Goal: Use online tool/utility: Utilize a website feature to perform a specific function

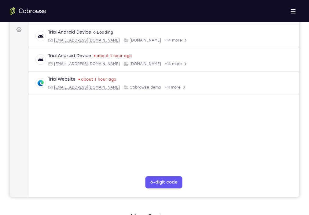
drag, startPoint x: 123, startPoint y: 334, endPoint x: 124, endPoint y: 320, distance: 13.8
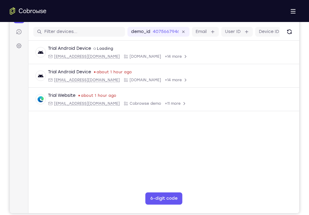
scroll to position [75, 0]
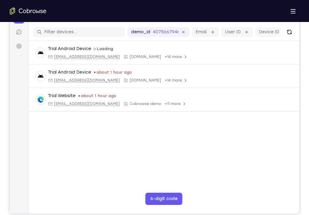
drag, startPoint x: 167, startPoint y: 400, endPoint x: 167, endPoint y: 389, distance: 11.3
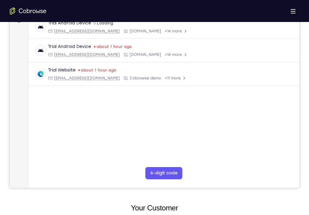
scroll to position [103, 0]
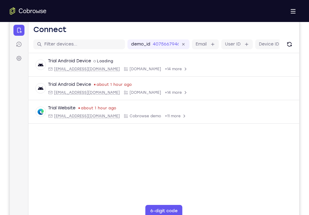
scroll to position [61, 0]
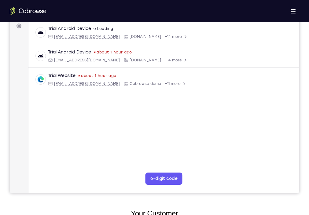
scroll to position [97, 0]
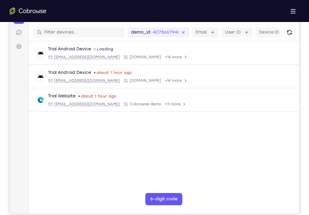
scroll to position [75, 0]
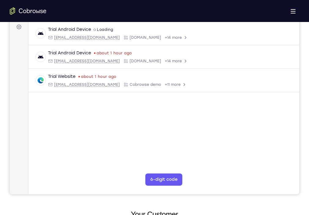
scroll to position [90, 0]
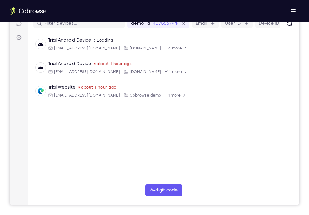
drag, startPoint x: 168, startPoint y: 389, endPoint x: 165, endPoint y: 295, distance: 94.2
drag, startPoint x: 167, startPoint y: 400, endPoint x: 165, endPoint y: 312, distance: 87.1
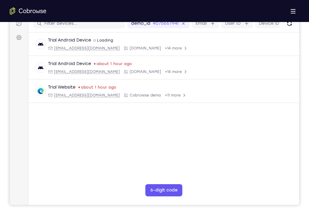
drag, startPoint x: 160, startPoint y: 389, endPoint x: 154, endPoint y: 307, distance: 82.1
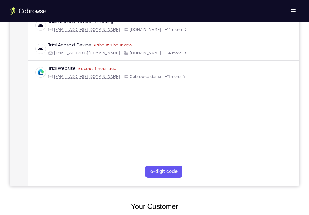
drag, startPoint x: 166, startPoint y: 376, endPoint x: 156, endPoint y: 281, distance: 95.5
drag, startPoint x: 171, startPoint y: 375, endPoint x: 168, endPoint y: 275, distance: 99.4
drag, startPoint x: 167, startPoint y: 369, endPoint x: 163, endPoint y: 276, distance: 92.7
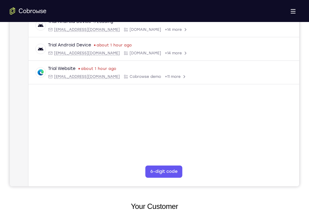
drag, startPoint x: 167, startPoint y: 368, endPoint x: 153, endPoint y: 277, distance: 92.0
drag, startPoint x: 163, startPoint y: 376, endPoint x: 158, endPoint y: 307, distance: 68.6
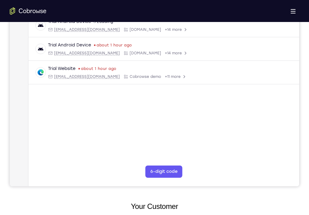
drag, startPoint x: 164, startPoint y: 369, endPoint x: 158, endPoint y: 285, distance: 83.6
drag, startPoint x: 167, startPoint y: 374, endPoint x: 162, endPoint y: 278, distance: 96.4
drag, startPoint x: 167, startPoint y: 372, endPoint x: 166, endPoint y: 290, distance: 81.9
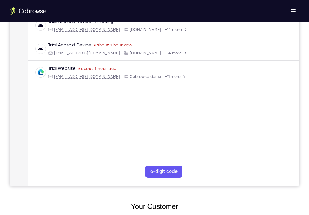
drag, startPoint x: 171, startPoint y: 379, endPoint x: 169, endPoint y: 289, distance: 90.2
drag, startPoint x: 162, startPoint y: 360, endPoint x: 152, endPoint y: 265, distance: 95.4
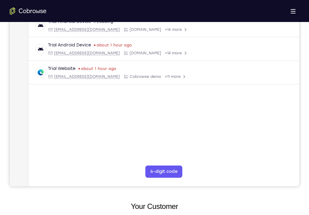
drag, startPoint x: 164, startPoint y: 369, endPoint x: 160, endPoint y: 278, distance: 90.9
drag, startPoint x: 174, startPoint y: 382, endPoint x: 165, endPoint y: 300, distance: 82.1
drag, startPoint x: 170, startPoint y: 379, endPoint x: 171, endPoint y: 282, distance: 97.2
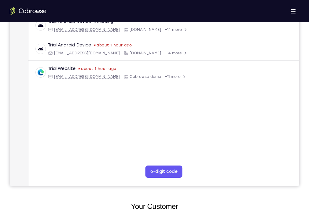
drag, startPoint x: 164, startPoint y: 375, endPoint x: 158, endPoint y: 272, distance: 102.9
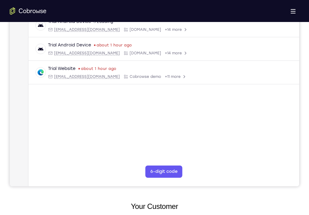
drag, startPoint x: 164, startPoint y: 374, endPoint x: 159, endPoint y: 288, distance: 86.4
drag, startPoint x: 171, startPoint y: 384, endPoint x: 161, endPoint y: 294, distance: 90.4
drag, startPoint x: 162, startPoint y: 374, endPoint x: 161, endPoint y: 276, distance: 97.8
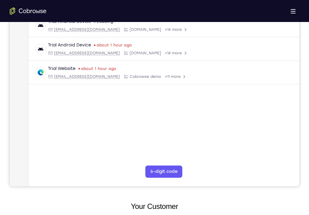
drag, startPoint x: 170, startPoint y: 374, endPoint x: 160, endPoint y: 282, distance: 92.6
drag, startPoint x: 164, startPoint y: 371, endPoint x: 149, endPoint y: 278, distance: 94.4
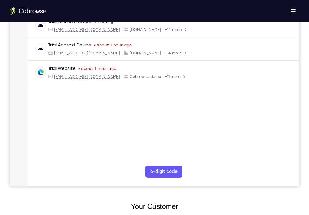
drag, startPoint x: 167, startPoint y: 370, endPoint x: 163, endPoint y: 274, distance: 95.4
drag, startPoint x: 162, startPoint y: 375, endPoint x: 167, endPoint y: 364, distance: 12.2
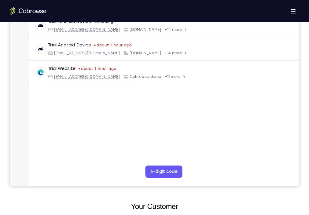
drag, startPoint x: 164, startPoint y: 372, endPoint x: 164, endPoint y: 294, distance: 77.6
drag, startPoint x: 166, startPoint y: 377, endPoint x: 164, endPoint y: 282, distance: 95.1
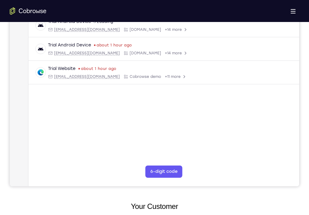
drag, startPoint x: 163, startPoint y: 372, endPoint x: 160, endPoint y: 268, distance: 104.0
drag, startPoint x: 163, startPoint y: 380, endPoint x: 160, endPoint y: 285, distance: 95.1
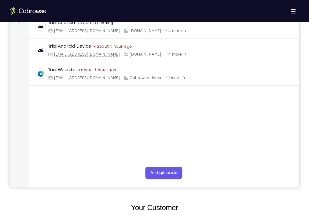
scroll to position [103, 0]
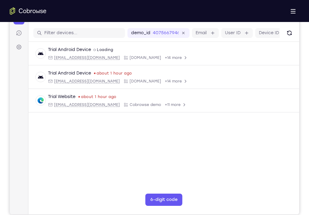
scroll to position [75, 0]
drag, startPoint x: 167, startPoint y: 383, endPoint x: 162, endPoint y: 340, distance: 42.7
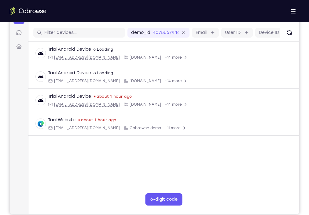
drag, startPoint x: 172, startPoint y: 407, endPoint x: 166, endPoint y: 329, distance: 78.8
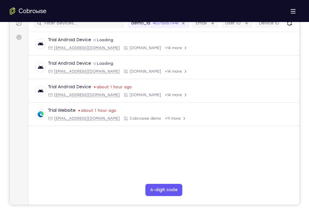
scroll to position [85, 0]
drag, startPoint x: 170, startPoint y: 388, endPoint x: 164, endPoint y: 300, distance: 88.2
drag, startPoint x: 162, startPoint y: 392, endPoint x: 157, endPoint y: 305, distance: 87.2
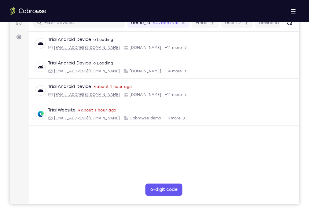
drag, startPoint x: 173, startPoint y: 398, endPoint x: 172, endPoint y: 321, distance: 77.3
drag, startPoint x: 171, startPoint y: 390, endPoint x: 167, endPoint y: 307, distance: 83.0
drag, startPoint x: 173, startPoint y: 381, endPoint x: 171, endPoint y: 308, distance: 72.8
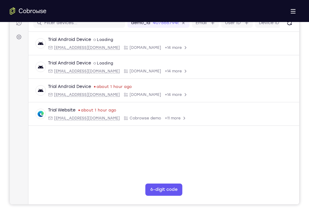
drag, startPoint x: 171, startPoint y: 379, endPoint x: 166, endPoint y: 298, distance: 81.5
drag, startPoint x: 167, startPoint y: 385, endPoint x: 163, endPoint y: 292, distance: 92.7
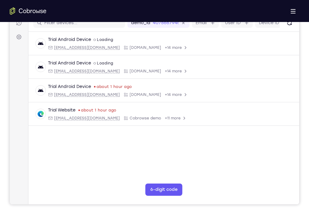
drag, startPoint x: 171, startPoint y: 387, endPoint x: 168, endPoint y: 296, distance: 91.4
drag, startPoint x: 168, startPoint y: 382, endPoint x: 163, endPoint y: 304, distance: 78.7
drag, startPoint x: 163, startPoint y: 382, endPoint x: 163, endPoint y: 294, distance: 88.0
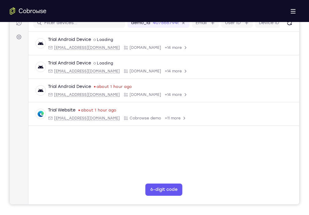
drag, startPoint x: 159, startPoint y: 374, endPoint x: 154, endPoint y: 285, distance: 89.7
drag, startPoint x: 166, startPoint y: 386, endPoint x: 167, endPoint y: 304, distance: 81.6
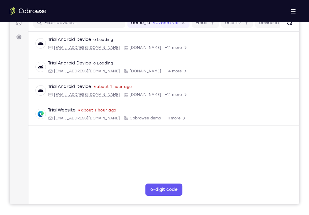
drag, startPoint x: 167, startPoint y: 397, endPoint x: 161, endPoint y: 303, distance: 94.6
drag, startPoint x: 164, startPoint y: 390, endPoint x: 158, endPoint y: 304, distance: 86.8
drag, startPoint x: 169, startPoint y: 388, endPoint x: 161, endPoint y: 290, distance: 97.5
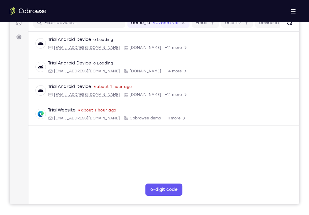
drag, startPoint x: 170, startPoint y: 399, endPoint x: 166, endPoint y: 311, distance: 88.2
drag, startPoint x: 174, startPoint y: 398, endPoint x: 168, endPoint y: 299, distance: 99.5
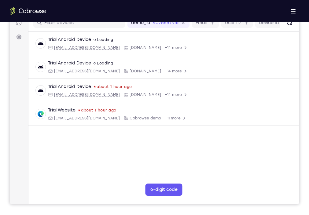
drag, startPoint x: 170, startPoint y: 398, endPoint x: 163, endPoint y: 308, distance: 90.1
drag, startPoint x: 167, startPoint y: 394, endPoint x: 165, endPoint y: 311, distance: 82.8
drag, startPoint x: 175, startPoint y: 406, endPoint x: 167, endPoint y: 312, distance: 94.2
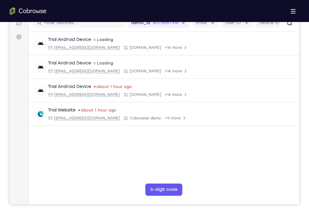
drag, startPoint x: 175, startPoint y: 402, endPoint x: 167, endPoint y: 317, distance: 85.6
drag, startPoint x: 166, startPoint y: 388, endPoint x: 158, endPoint y: 295, distance: 93.8
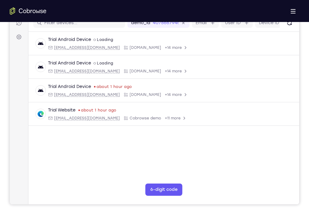
drag, startPoint x: 165, startPoint y: 382, endPoint x: 163, endPoint y: 289, distance: 92.6
drag, startPoint x: 164, startPoint y: 391, endPoint x: 160, endPoint y: 275, distance: 115.9
drag, startPoint x: 162, startPoint y: 386, endPoint x: 158, endPoint y: 315, distance: 70.7
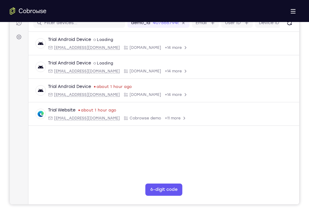
drag, startPoint x: 167, startPoint y: 388, endPoint x: 168, endPoint y: 300, distance: 87.7
drag, startPoint x: 170, startPoint y: 390, endPoint x: 164, endPoint y: 285, distance: 105.6
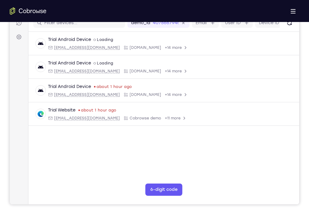
drag, startPoint x: 169, startPoint y: 384, endPoint x: 168, endPoint y: 300, distance: 84.4
drag, startPoint x: 165, startPoint y: 396, endPoint x: 168, endPoint y: 319, distance: 77.1
drag, startPoint x: 173, startPoint y: 397, endPoint x: 164, endPoint y: 318, distance: 80.0
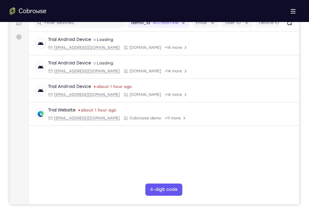
drag, startPoint x: 168, startPoint y: 391, endPoint x: 166, endPoint y: 297, distance: 93.6
drag, startPoint x: 167, startPoint y: 373, endPoint x: 162, endPoint y: 284, distance: 88.8
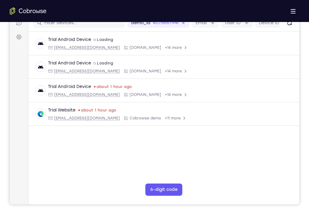
drag, startPoint x: 169, startPoint y: 397, endPoint x: 168, endPoint y: 303, distance: 94.1
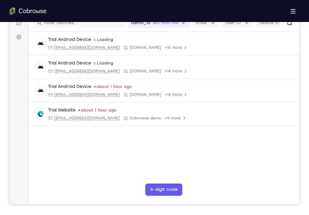
drag, startPoint x: 163, startPoint y: 395, endPoint x: 166, endPoint y: 302, distance: 92.7
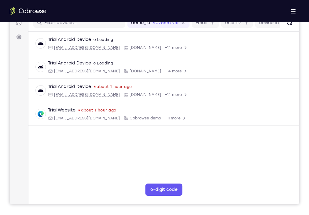
drag, startPoint x: 163, startPoint y: 385, endPoint x: 153, endPoint y: 273, distance: 112.3
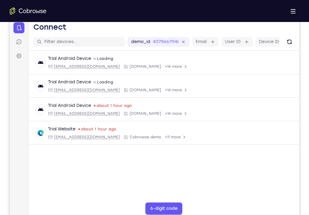
scroll to position [65, 0]
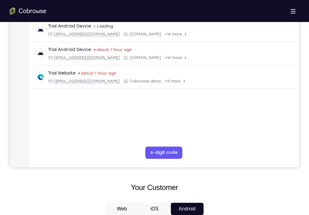
scroll to position [123, 0]
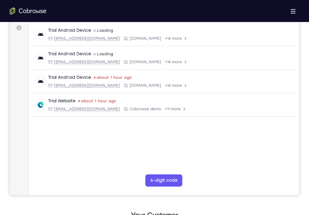
scroll to position [90, 0]
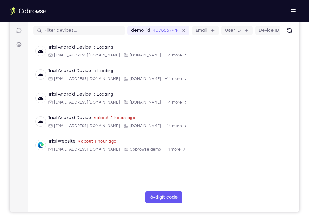
drag, startPoint x: 154, startPoint y: 388, endPoint x: 148, endPoint y: 278, distance: 109.3
drag, startPoint x: 172, startPoint y: 395, endPoint x: 166, endPoint y: 299, distance: 96.5
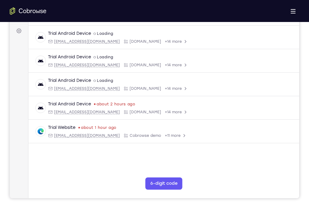
scroll to position [92, 0]
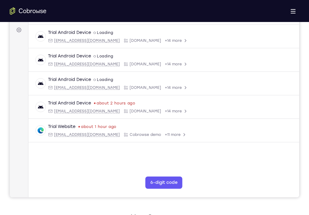
drag, startPoint x: 169, startPoint y: 377, endPoint x: 172, endPoint y: 296, distance: 80.4
drag, startPoint x: 168, startPoint y: 371, endPoint x: 170, endPoint y: 288, distance: 83.2
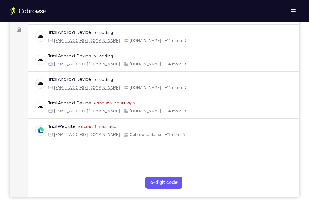
drag, startPoint x: 152, startPoint y: 384, endPoint x: 156, endPoint y: 305, distance: 79.0
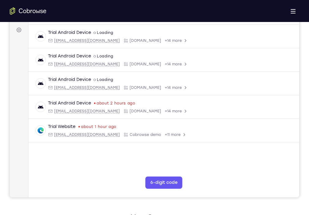
drag, startPoint x: 172, startPoint y: 377, endPoint x: 168, endPoint y: 311, distance: 66.8
drag, startPoint x: 166, startPoint y: 365, endPoint x: 164, endPoint y: 296, distance: 68.8
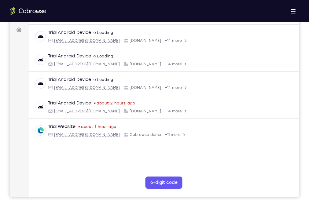
drag, startPoint x: 158, startPoint y: 322, endPoint x: 160, endPoint y: 364, distance: 41.9
drag, startPoint x: 168, startPoint y: 342, endPoint x: 166, endPoint y: 396, distance: 53.8
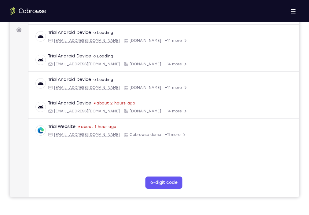
drag, startPoint x: 153, startPoint y: 401, endPoint x: 157, endPoint y: 332, distance: 68.9
drag, startPoint x: 163, startPoint y: 381, endPoint x: 163, endPoint y: 324, distance: 57.5
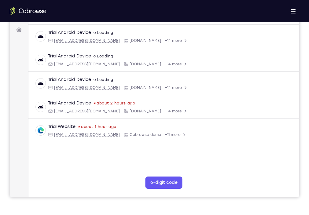
drag, startPoint x: 168, startPoint y: 335, endPoint x: 169, endPoint y: 384, distance: 48.9
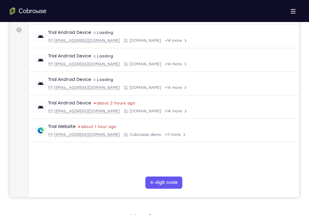
drag, startPoint x: 142, startPoint y: 369, endPoint x: 146, endPoint y: 303, distance: 66.4
drag, startPoint x: 151, startPoint y: 376, endPoint x: 157, endPoint y: 313, distance: 62.6
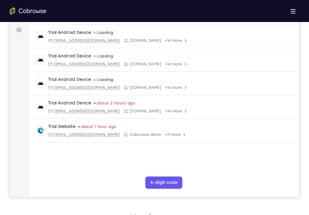
drag, startPoint x: 116, startPoint y: 362, endPoint x: 122, endPoint y: 359, distance: 7.4
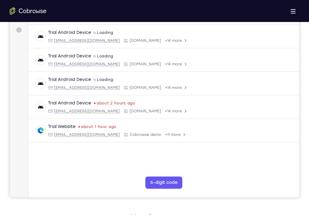
drag, startPoint x: 154, startPoint y: 379, endPoint x: 159, endPoint y: 328, distance: 51.8
drag, startPoint x: 156, startPoint y: 378, endPoint x: 158, endPoint y: 311, distance: 67.3
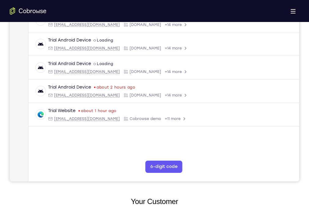
scroll to position [108, 0]
drag, startPoint x: 160, startPoint y: 366, endPoint x: 162, endPoint y: 302, distance: 63.6
drag, startPoint x: 160, startPoint y: 368, endPoint x: 164, endPoint y: 315, distance: 53.6
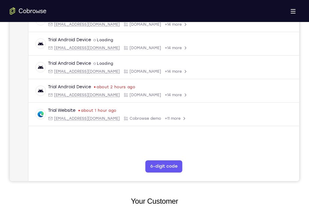
drag, startPoint x: 173, startPoint y: 335, endPoint x: 173, endPoint y: 375, distance: 39.7
drag, startPoint x: 169, startPoint y: 386, endPoint x: 168, endPoint y: 291, distance: 95.1
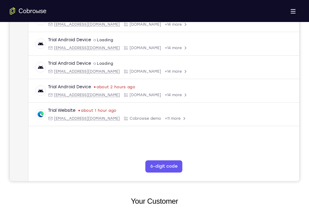
drag, startPoint x: 168, startPoint y: 359, endPoint x: 165, endPoint y: 407, distance: 47.2
drag, startPoint x: 167, startPoint y: 376, endPoint x: 166, endPoint y: 311, distance: 65.1
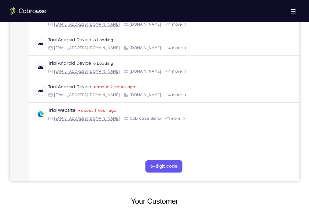
drag, startPoint x: 168, startPoint y: 359, endPoint x: 166, endPoint y: 309, distance: 50.2
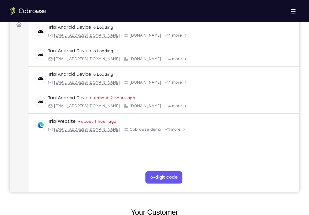
scroll to position [96, 0]
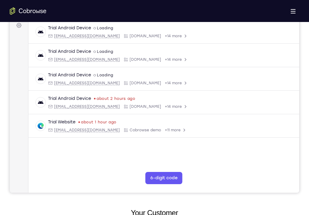
drag, startPoint x: 164, startPoint y: 376, endPoint x: 157, endPoint y: 298, distance: 78.0
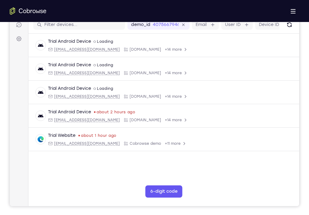
scroll to position [80, 0]
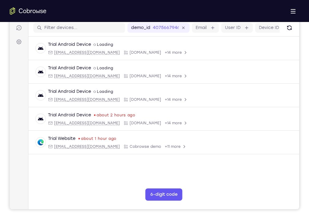
drag, startPoint x: 171, startPoint y: 320, endPoint x: 155, endPoint y: 389, distance: 71.0
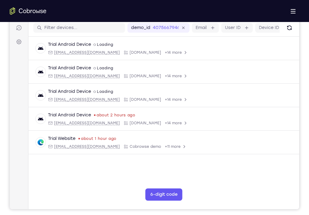
drag, startPoint x: 159, startPoint y: 398, endPoint x: 145, endPoint y: 268, distance: 130.1
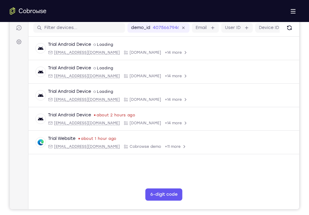
drag, startPoint x: 158, startPoint y: 375, endPoint x: 169, endPoint y: 366, distance: 14.6
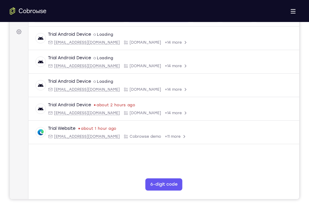
scroll to position [90, 0]
drag, startPoint x: 164, startPoint y: 374, endPoint x: 159, endPoint y: 313, distance: 61.3
drag, startPoint x: 171, startPoint y: 388, endPoint x: 168, endPoint y: 306, distance: 82.3
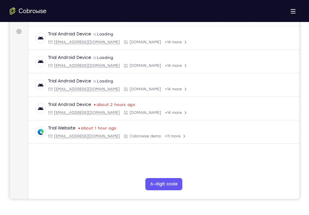
drag, startPoint x: 170, startPoint y: 379, endPoint x: 170, endPoint y: 325, distance: 53.8
drag, startPoint x: 176, startPoint y: 393, endPoint x: 169, endPoint y: 304, distance: 89.5
drag, startPoint x: 165, startPoint y: 388, endPoint x: 163, endPoint y: 322, distance: 65.7
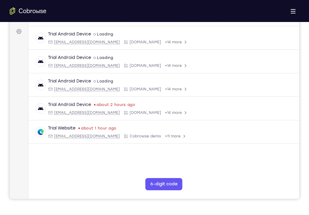
drag, startPoint x: 174, startPoint y: 383, endPoint x: 176, endPoint y: 306, distance: 77.7
drag, startPoint x: 142, startPoint y: 364, endPoint x: 143, endPoint y: 311, distance: 53.5
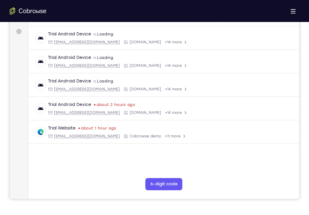
drag, startPoint x: 162, startPoint y: 386, endPoint x: 165, endPoint y: 335, distance: 51.1
